Goal: Information Seeking & Learning: Find specific fact

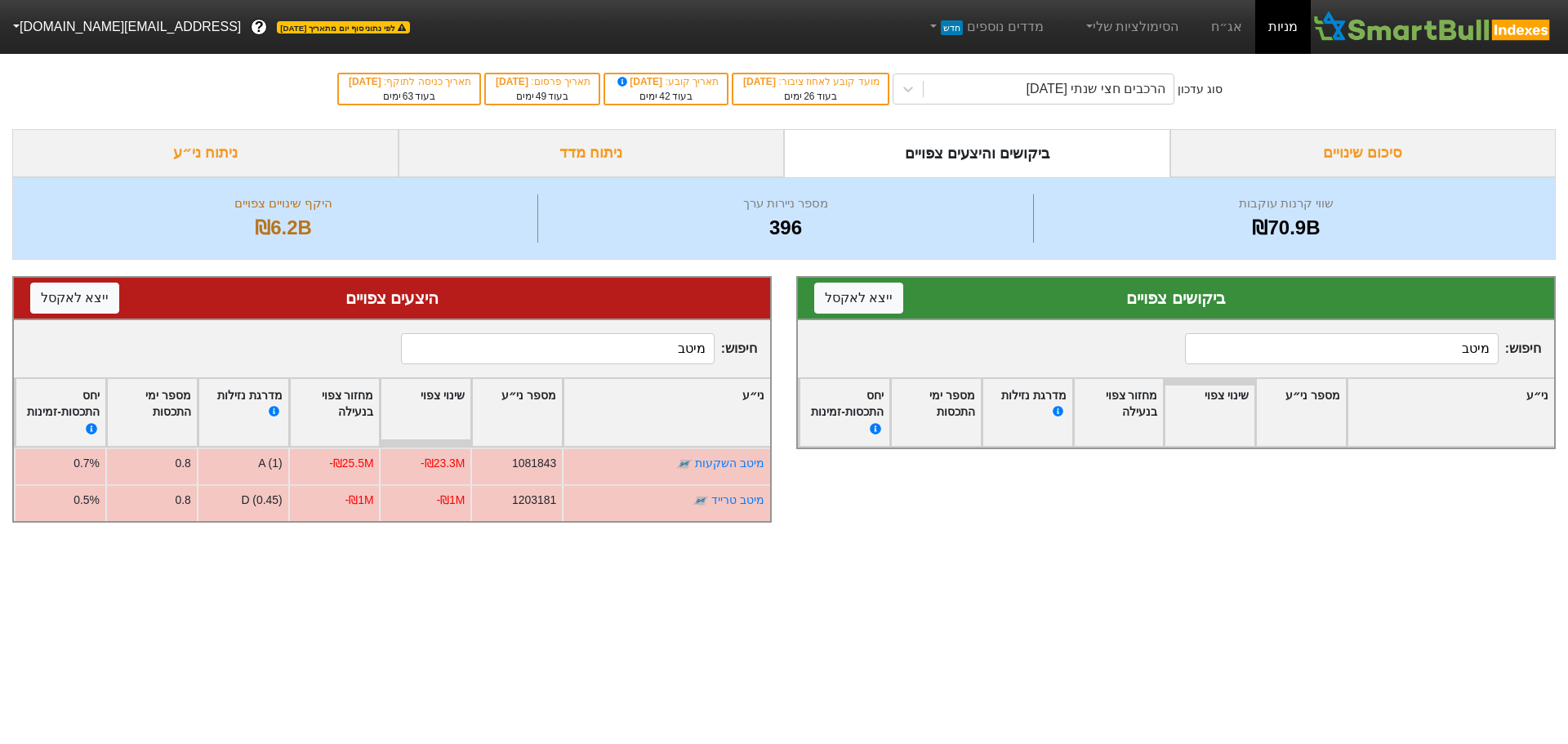
click at [1283, 24] on link "מניות" at bounding box center [1282, 26] width 55 height 53
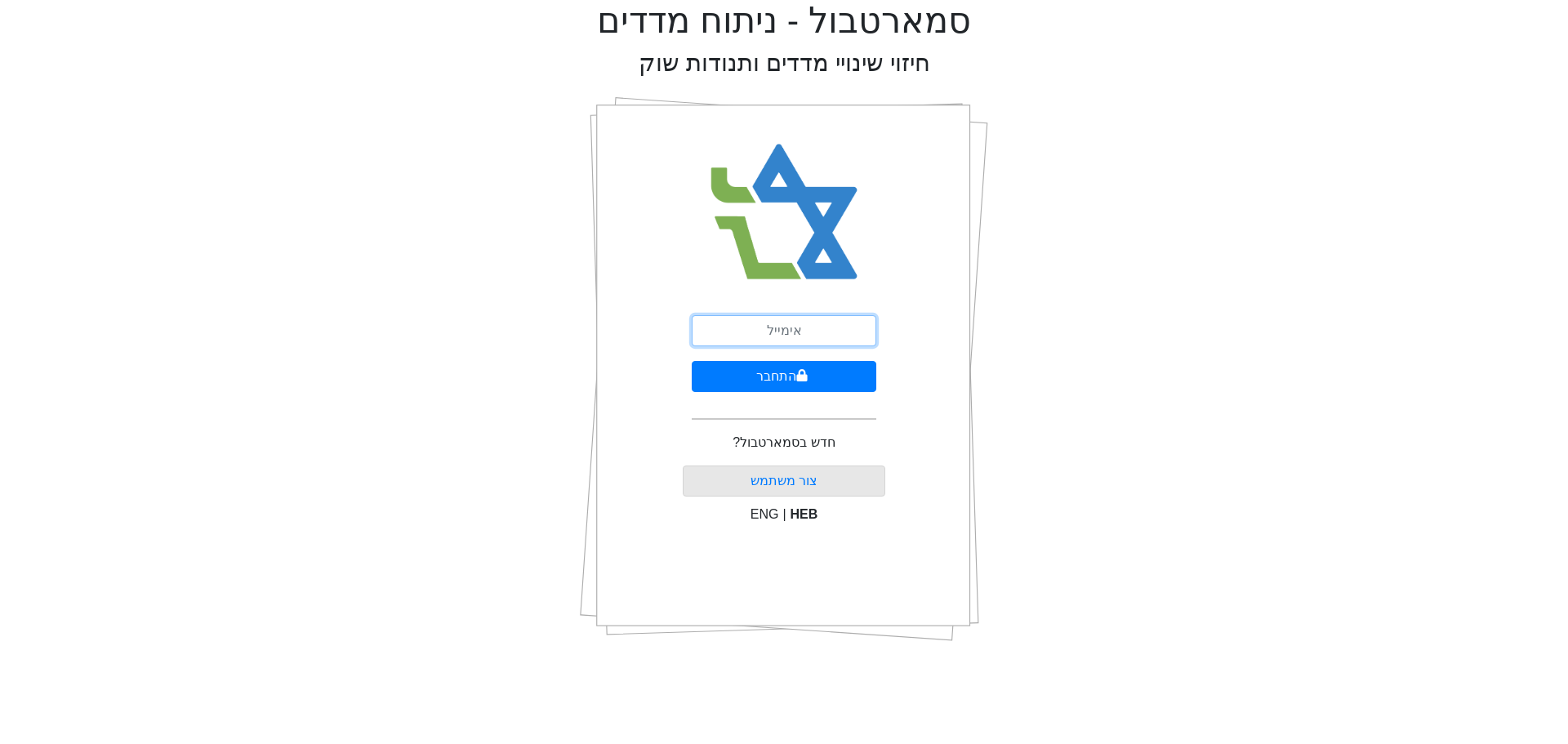
click at [787, 327] on input "email" at bounding box center [784, 331] width 185 height 31
type input "[EMAIL_ADDRESS][DOMAIN_NAME]"
click at [808, 374] on button "התחבר" at bounding box center [784, 376] width 185 height 31
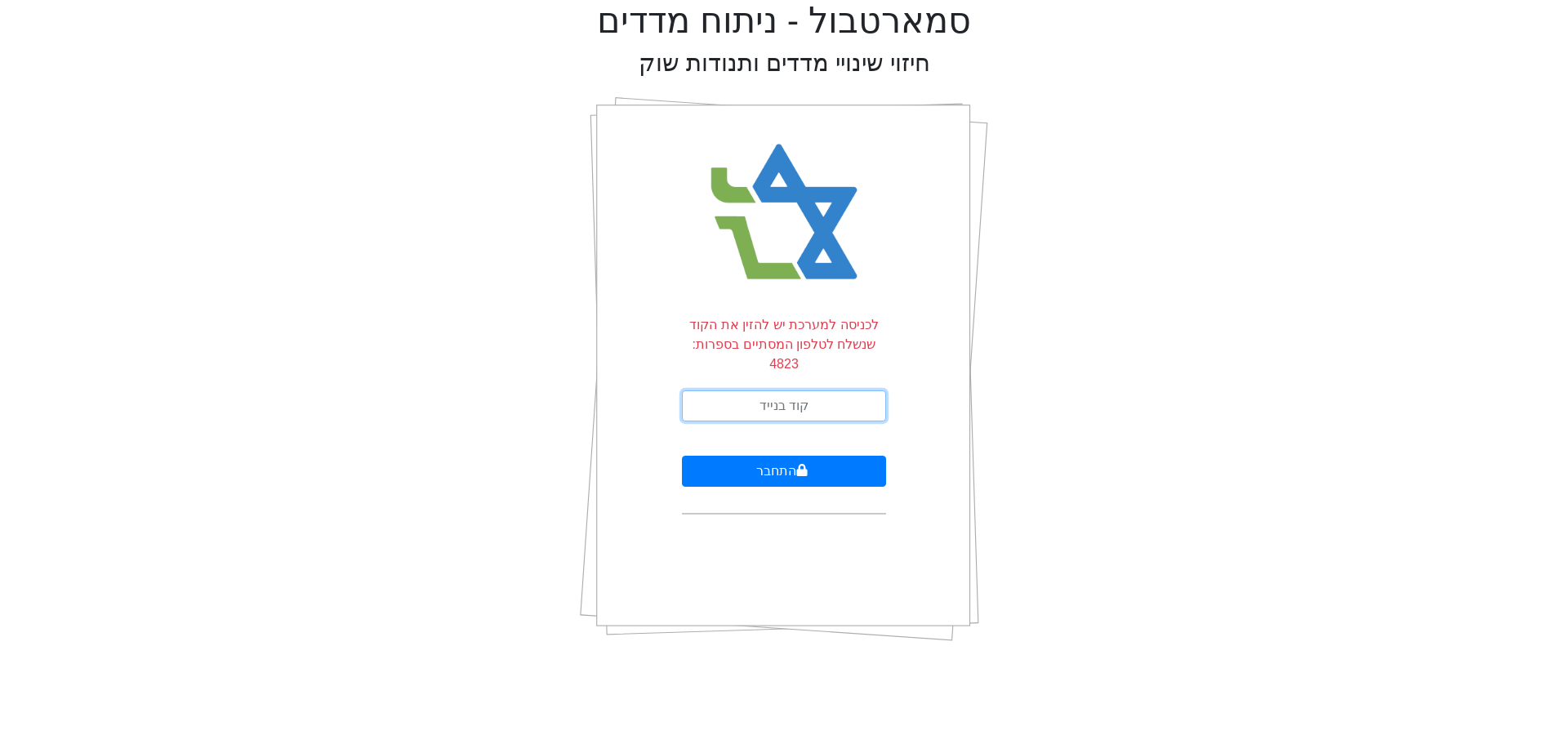
click at [793, 396] on input "text" at bounding box center [784, 407] width 204 height 31
type input "117864"
click at [681, 456] on button "התחבר" at bounding box center [784, 472] width 204 height 31
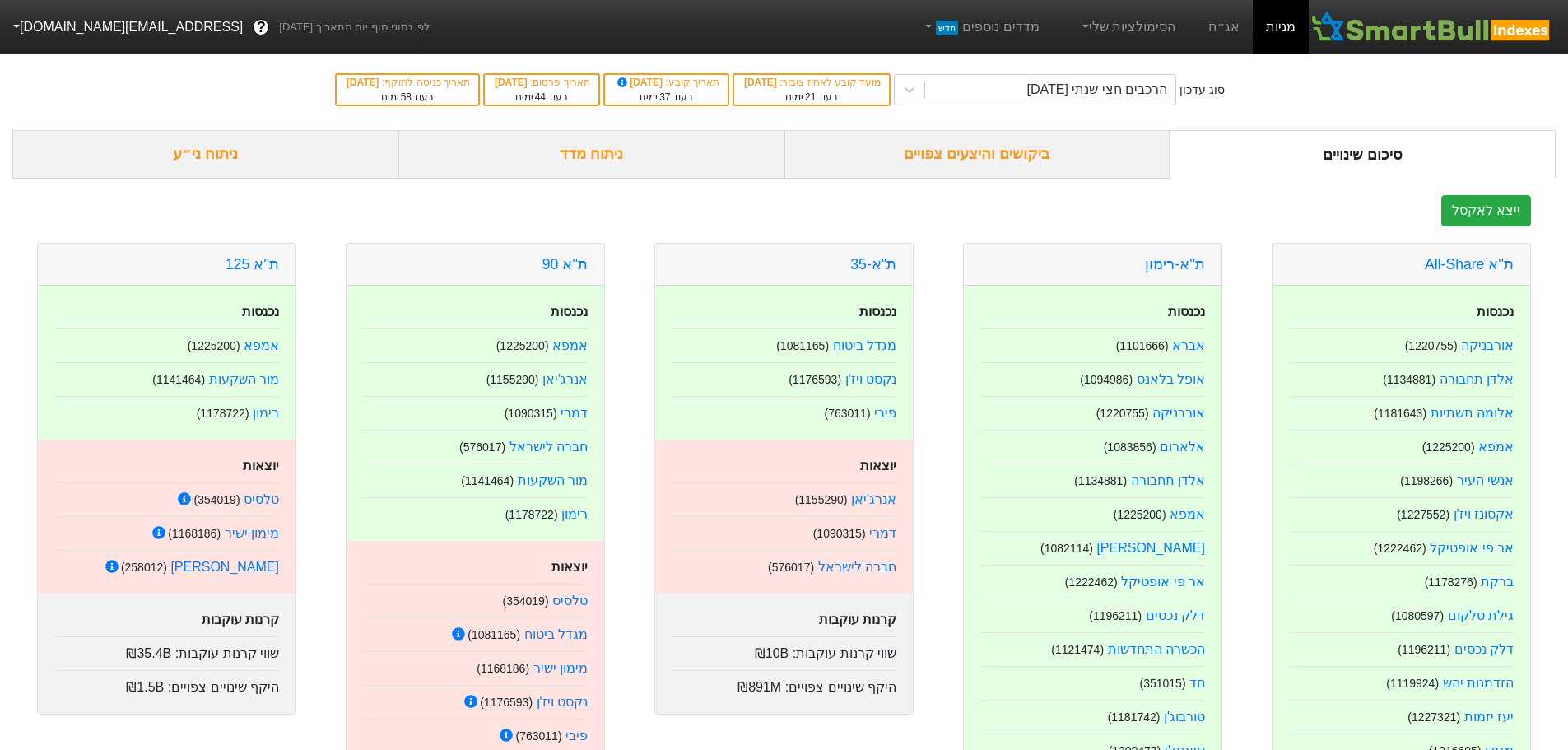
click at [1011, 163] on div "ביקושים והיצעים צפויים" at bounding box center [977, 155] width 386 height 49
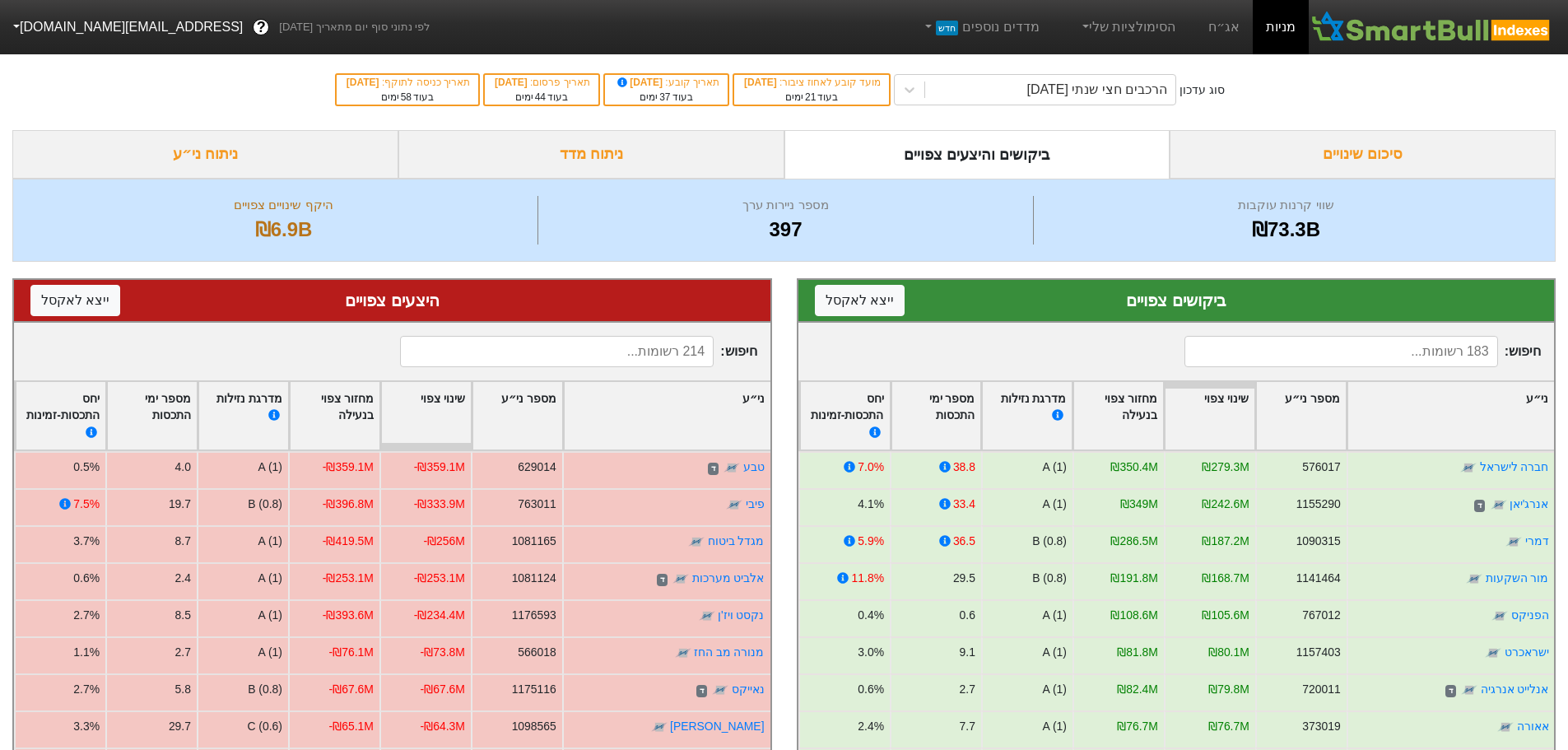
click at [1369, 354] on input at bounding box center [1342, 352] width 314 height 31
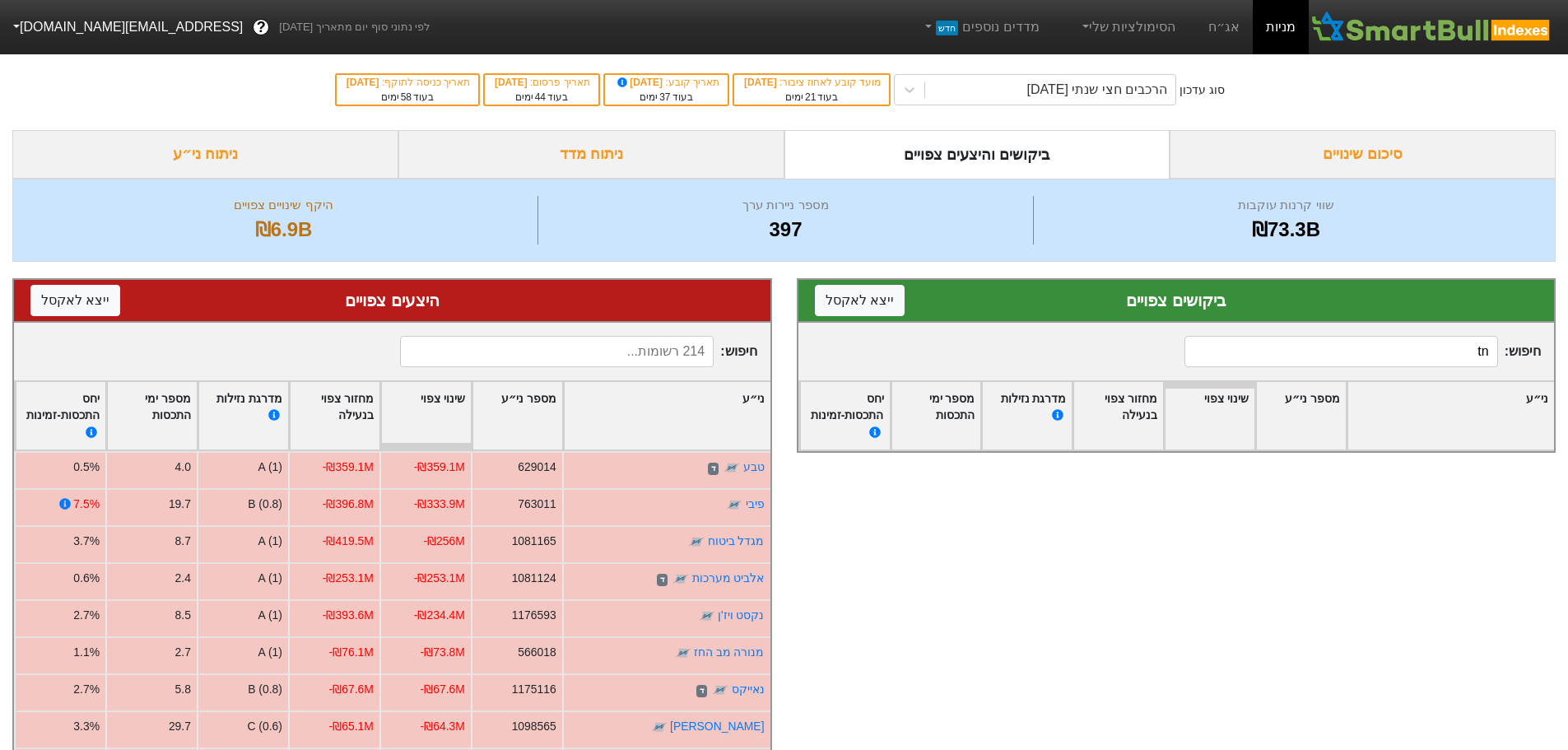
type input "t"
type input "אמו"
click at [613, 354] on input at bounding box center [557, 352] width 314 height 31
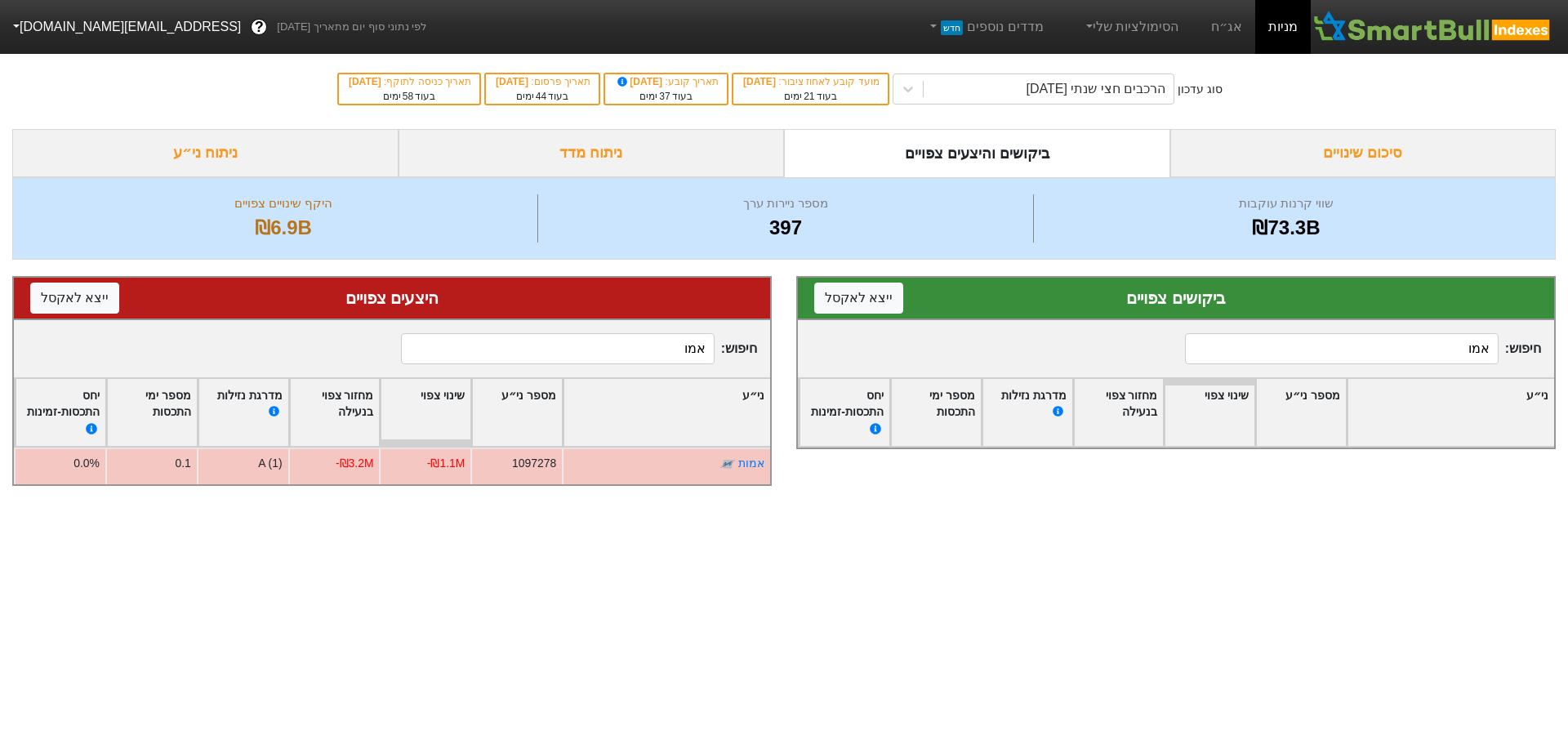
click at [603, 360] on input "אמו" at bounding box center [557, 349] width 314 height 31
type input "פרט"
click at [0, 271] on div "סוג עדכון הרכבים חצי שנתי [DATE] מועד קובע לאחוז ציבור : [DATE] בעוד 21 ימים תא…" at bounding box center [784, 275] width 1568 height 453
